Goal: Information Seeking & Learning: Compare options

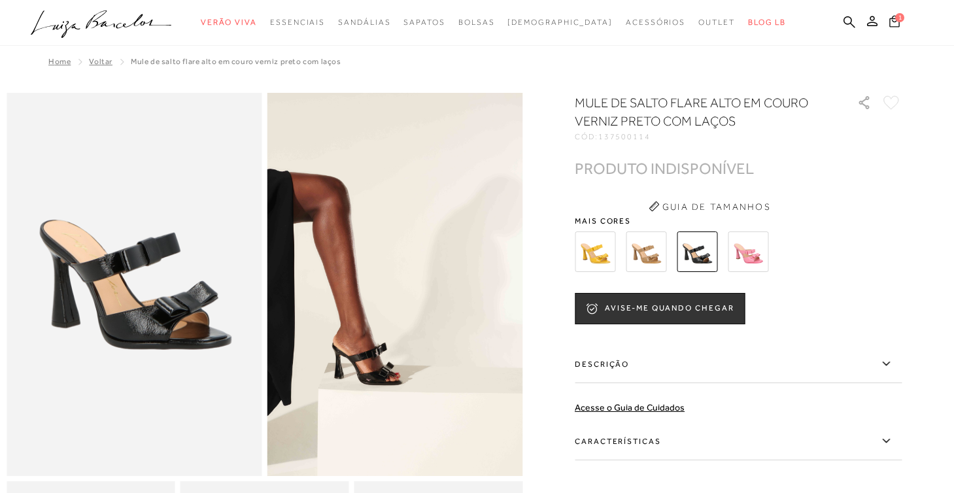
click at [895, 25] on icon at bounding box center [894, 21] width 10 height 12
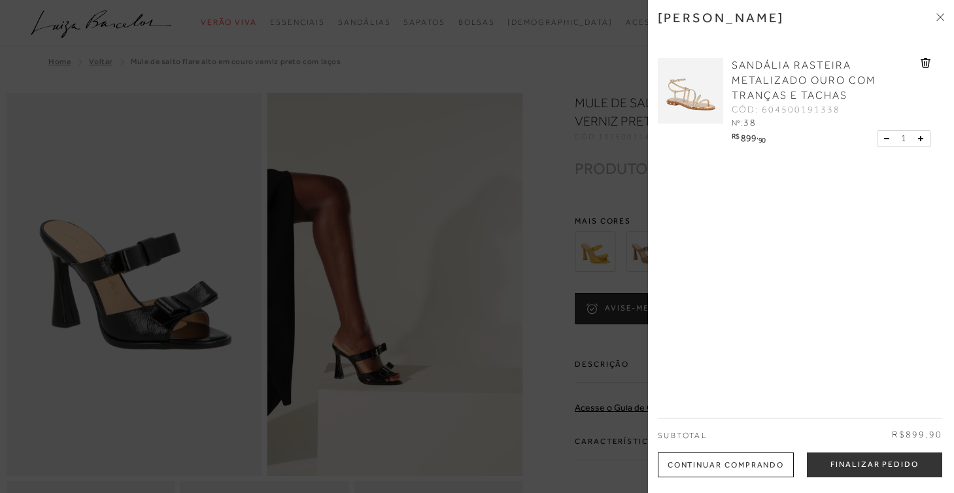
click at [758, 76] on span "SANDÁLIA RASTEIRA METALIZADO OURO COM TRANÇAS E TACHAS" at bounding box center [803, 80] width 144 height 42
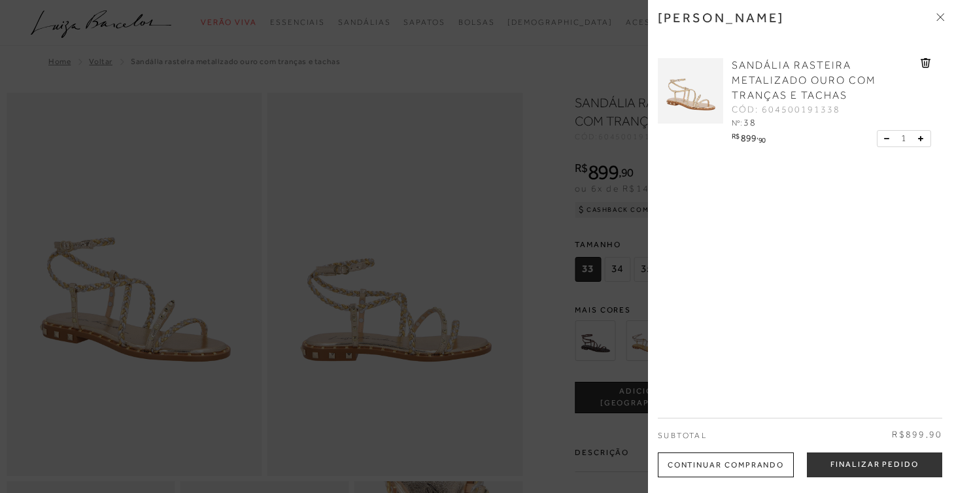
click at [533, 75] on div at bounding box center [477, 246] width 954 height 493
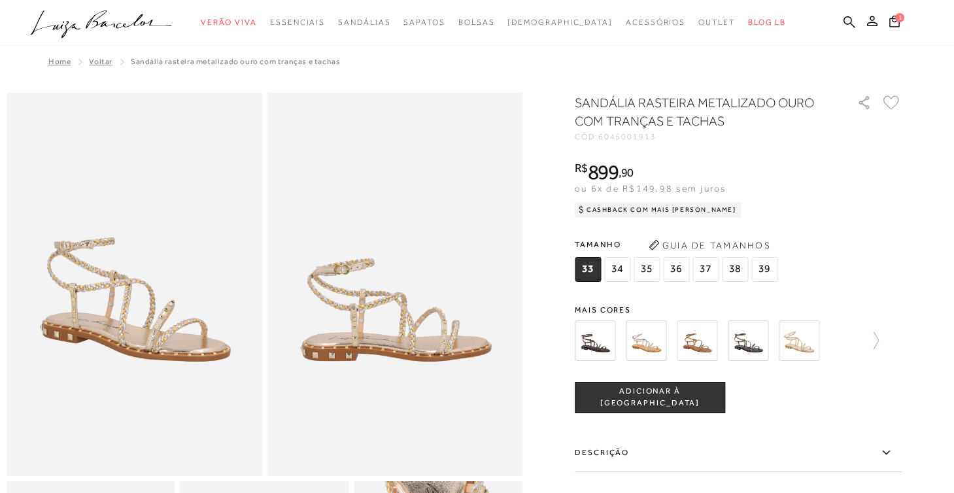
click at [800, 344] on img at bounding box center [798, 340] width 41 height 41
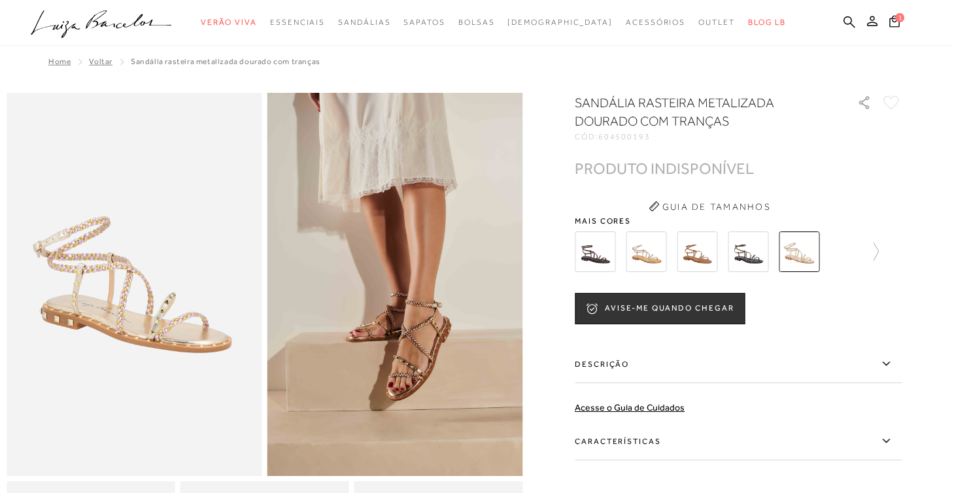
click at [644, 259] on img at bounding box center [646, 251] width 41 height 41
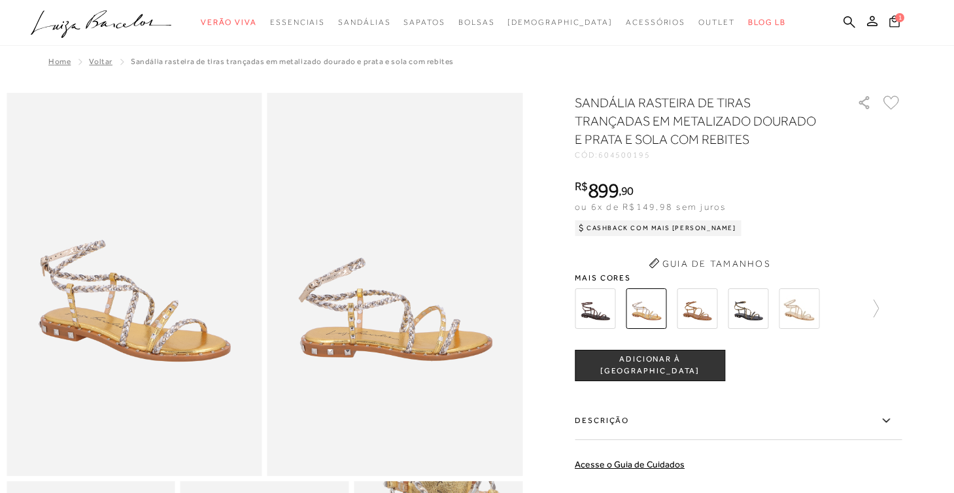
click at [899, 25] on icon at bounding box center [894, 21] width 10 height 12
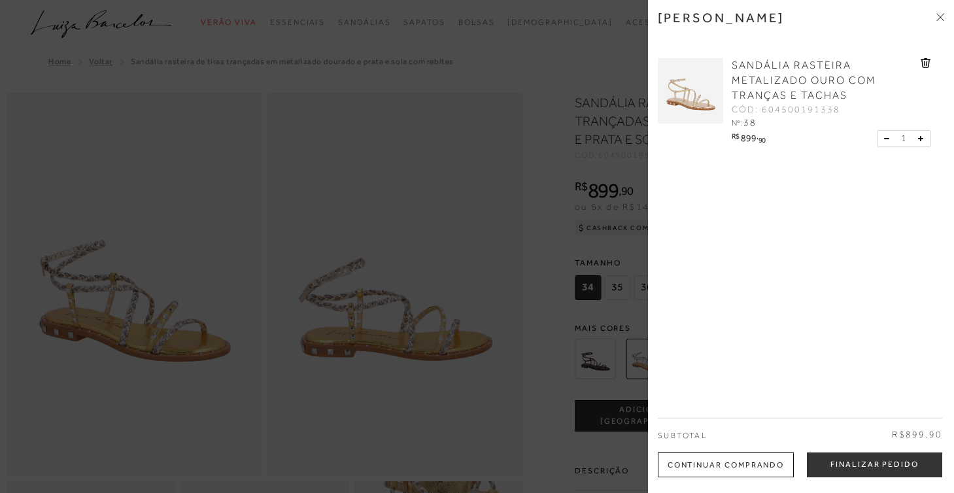
click at [746, 80] on span "SANDÁLIA RASTEIRA METALIZADO OURO COM TRANÇAS E TACHAS" at bounding box center [803, 80] width 144 height 42
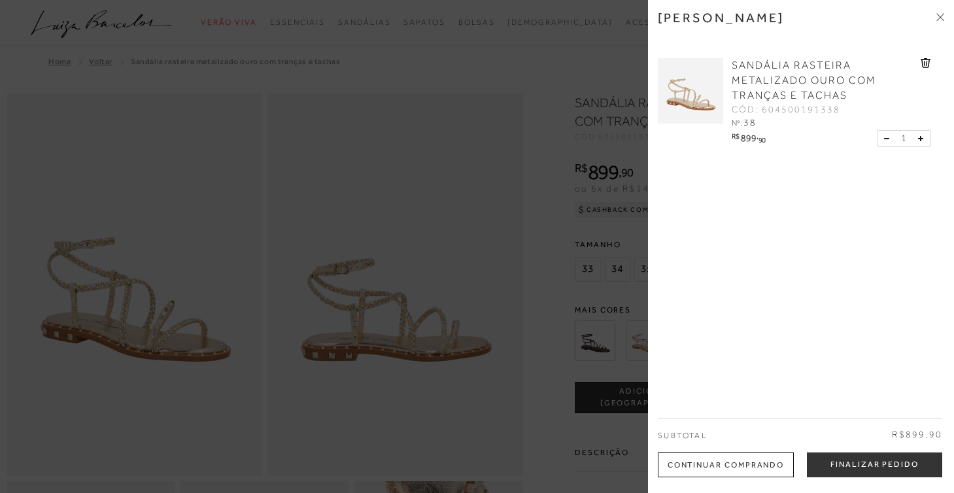
click at [577, 115] on div at bounding box center [477, 246] width 954 height 493
